Goal: Information Seeking & Learning: Learn about a topic

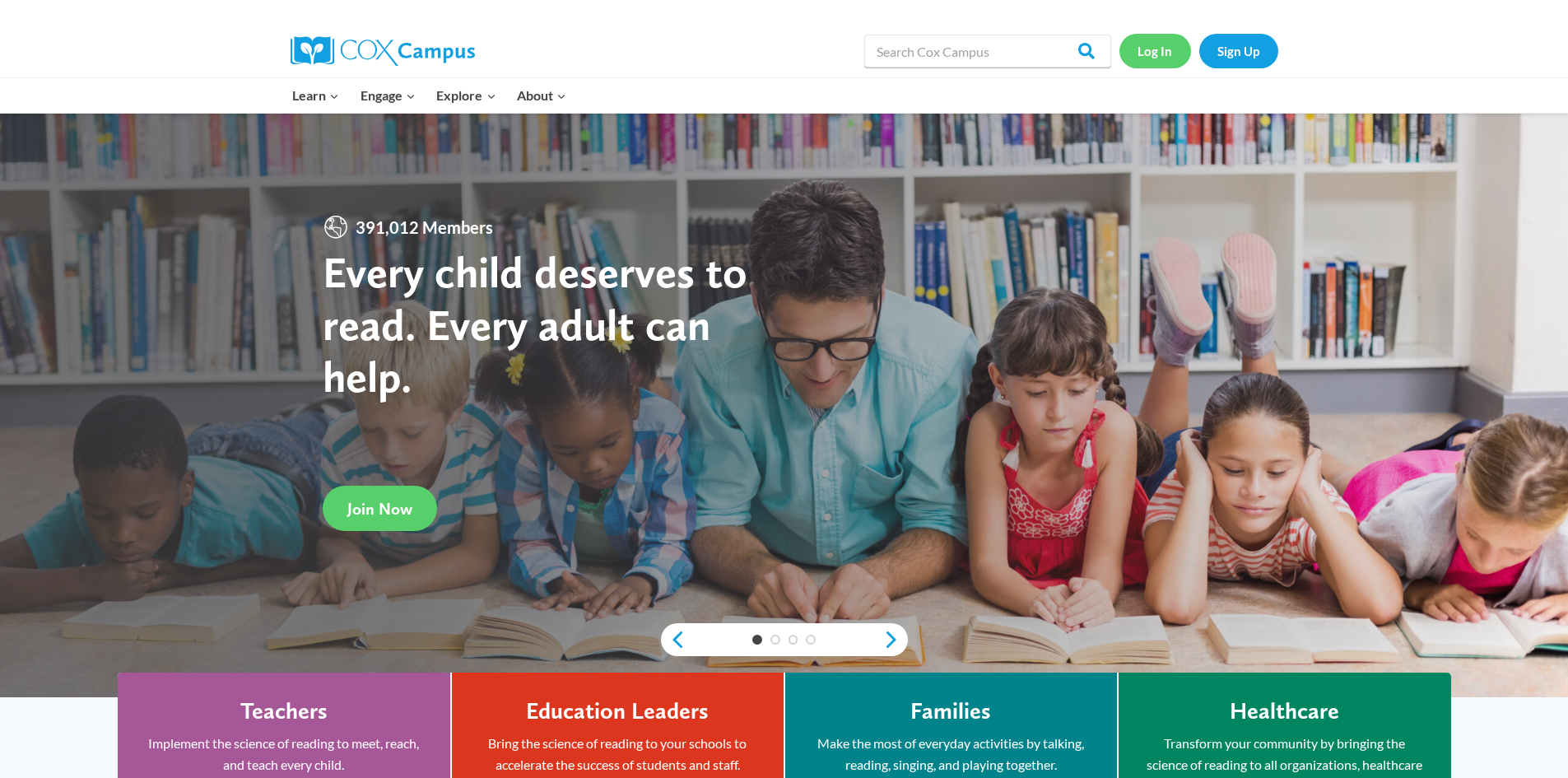
click at [1164, 52] on link "Log In" at bounding box center [1156, 51] width 72 height 34
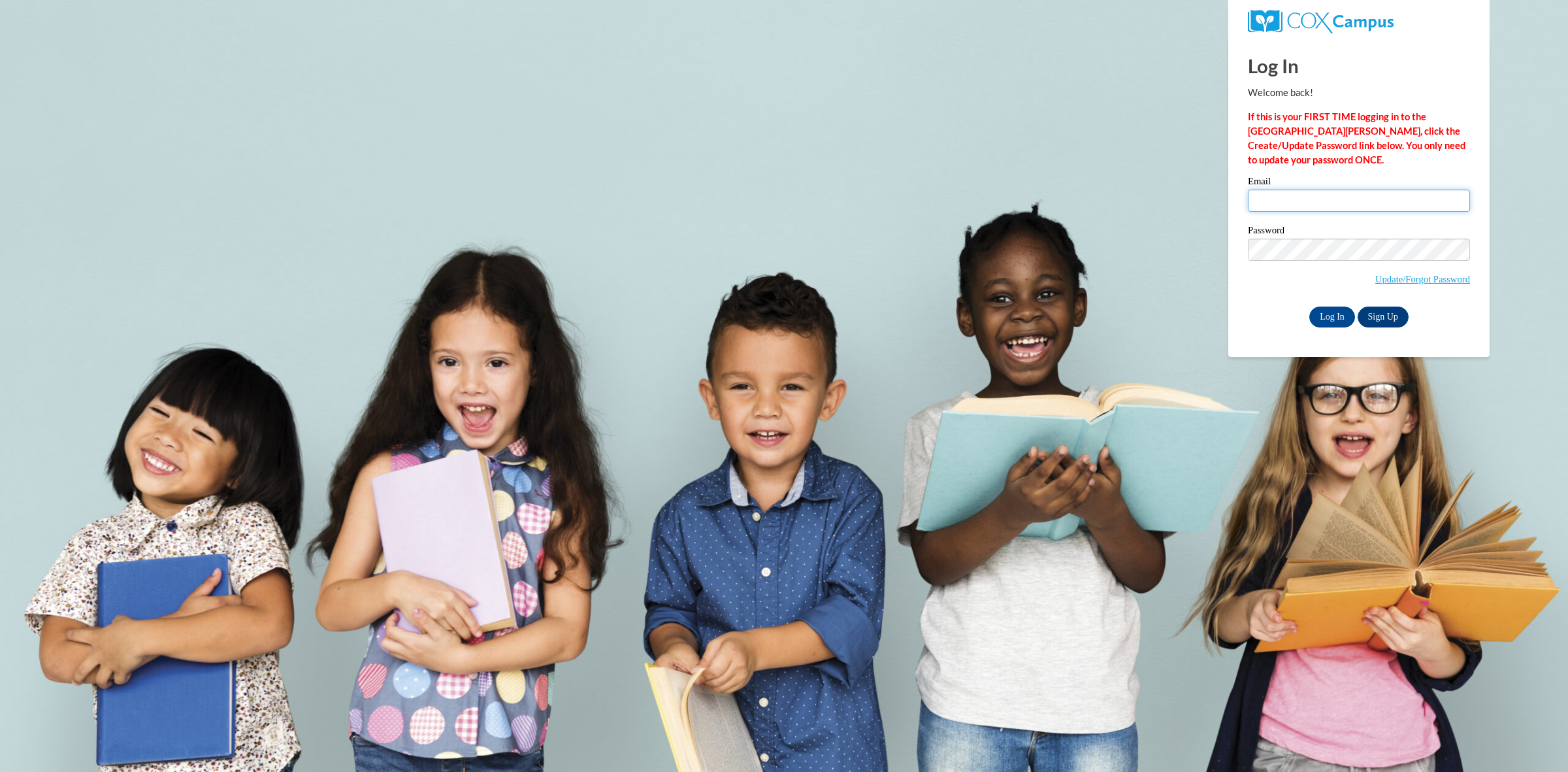
click at [1312, 198] on input "Email" at bounding box center [1360, 200] width 222 height 22
type input "linda.colwell@jones.k12.ga.us"
click at [1321, 321] on input "Log In" at bounding box center [1332, 317] width 46 height 21
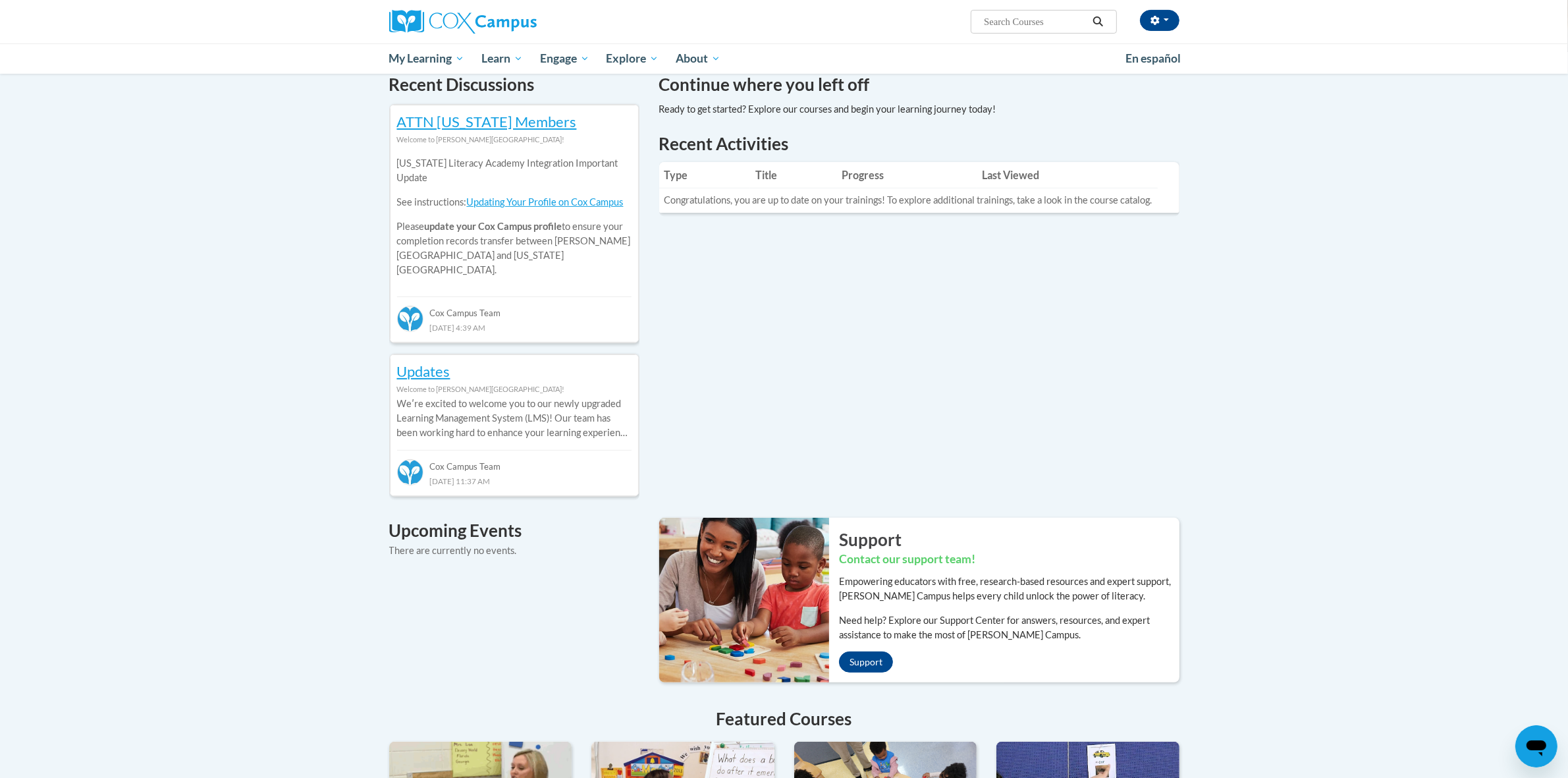
scroll to position [402, 0]
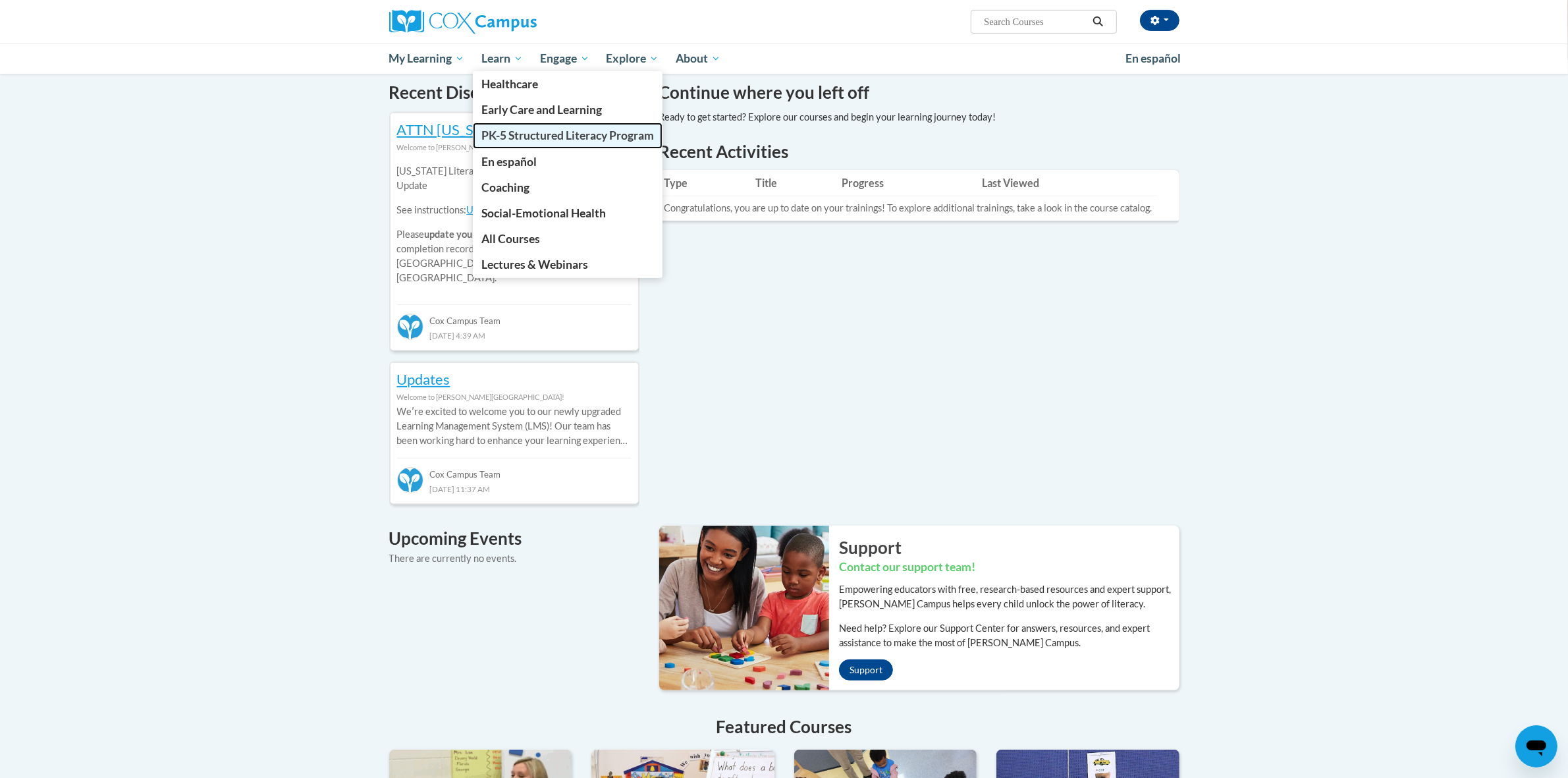
click at [515, 137] on span "PK-5 Structured Literacy Program" at bounding box center [568, 135] width 173 height 14
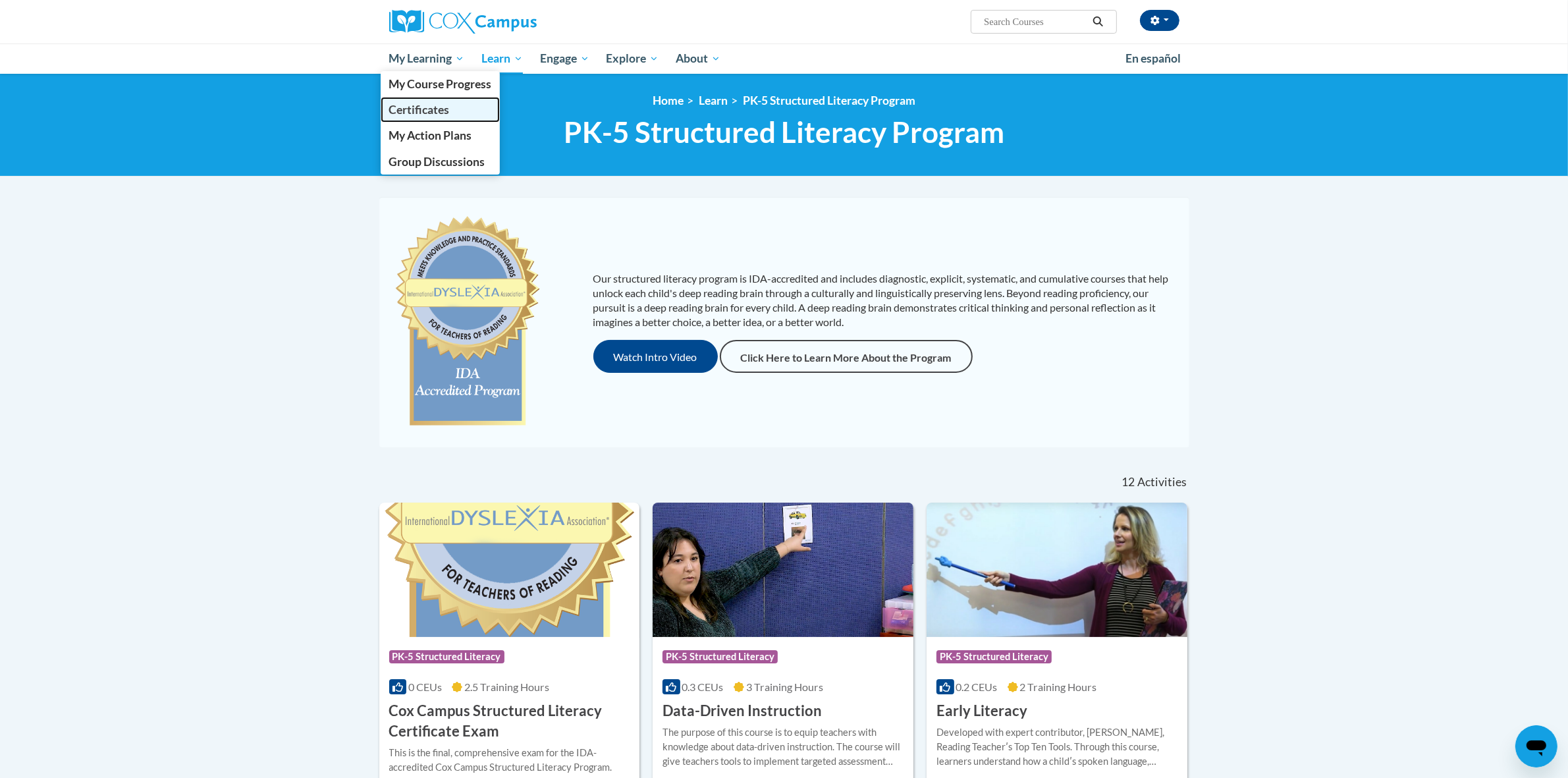
click at [416, 109] on span "Certificates" at bounding box center [419, 110] width 61 height 14
